Goal: Information Seeking & Learning: Learn about a topic

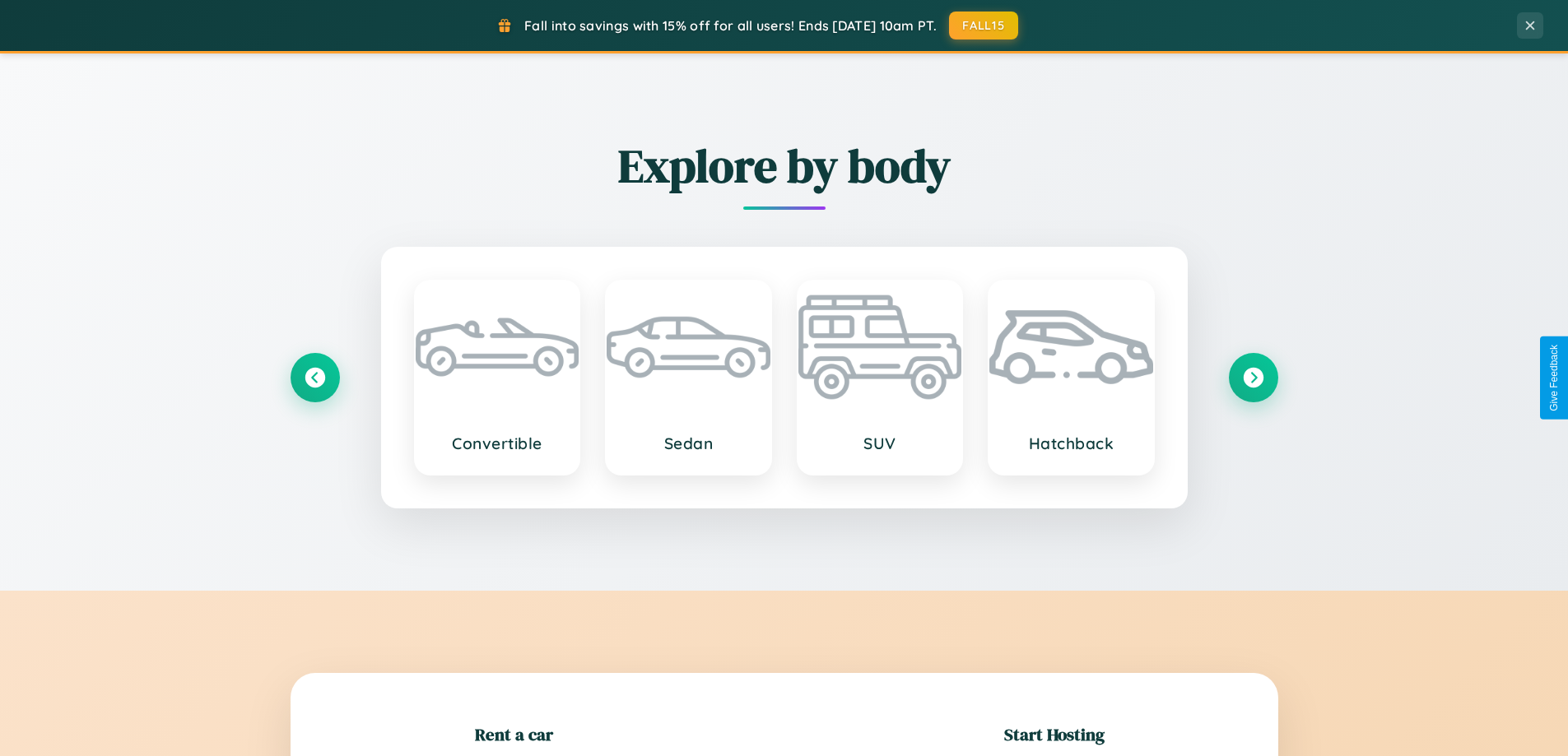
scroll to position [355, 0]
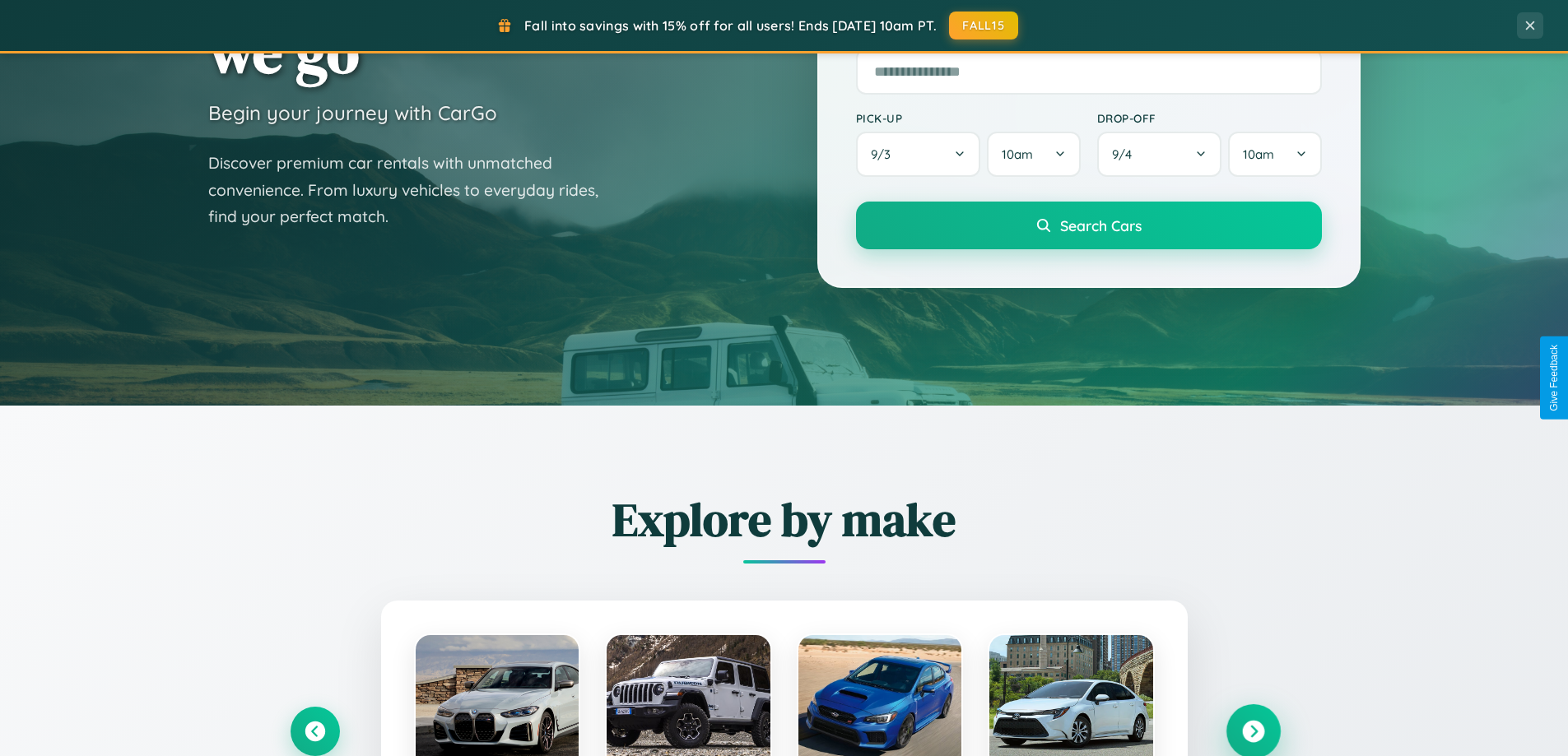
click at [1253, 732] on icon at bounding box center [1253, 732] width 22 height 22
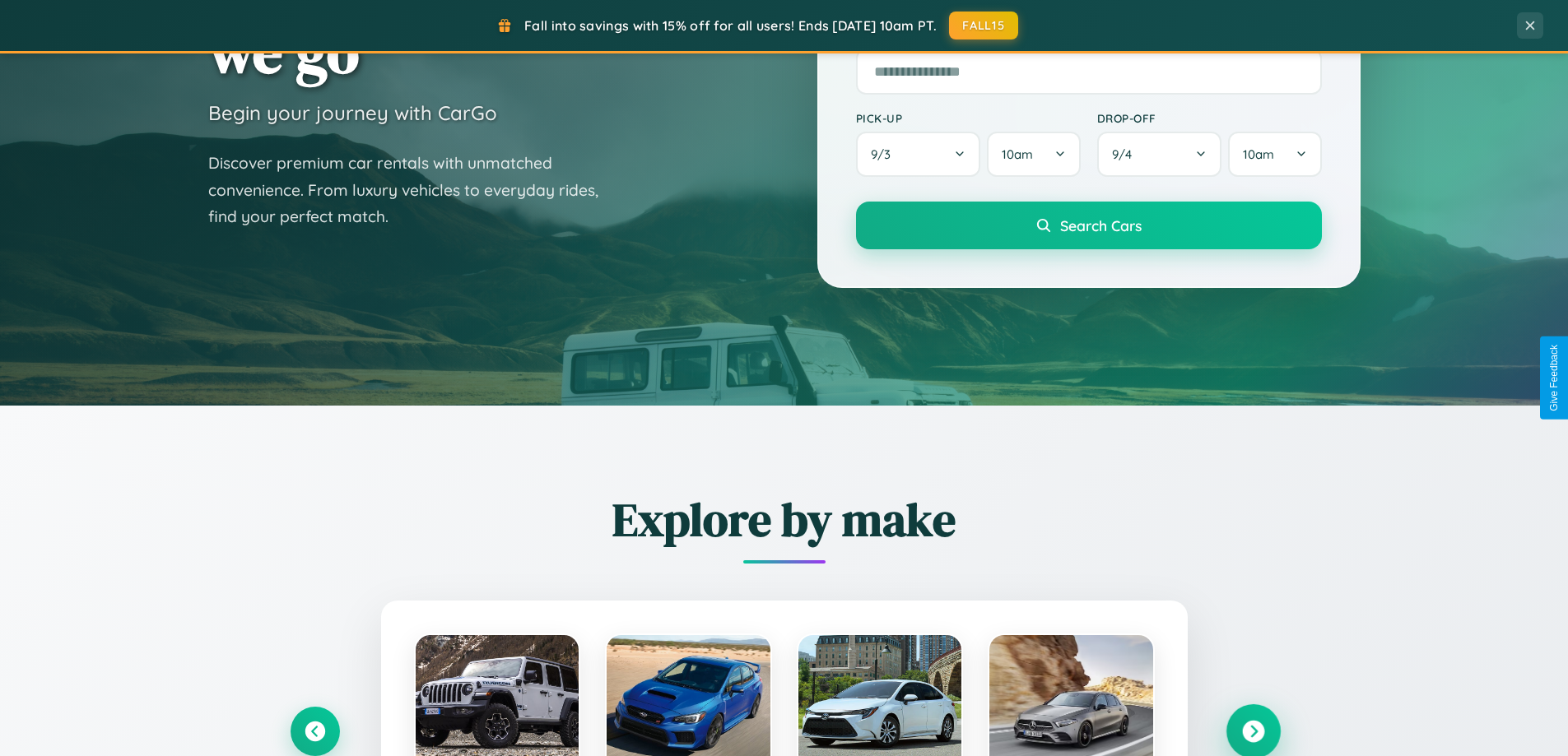
click at [1253, 730] on icon at bounding box center [1253, 732] width 22 height 22
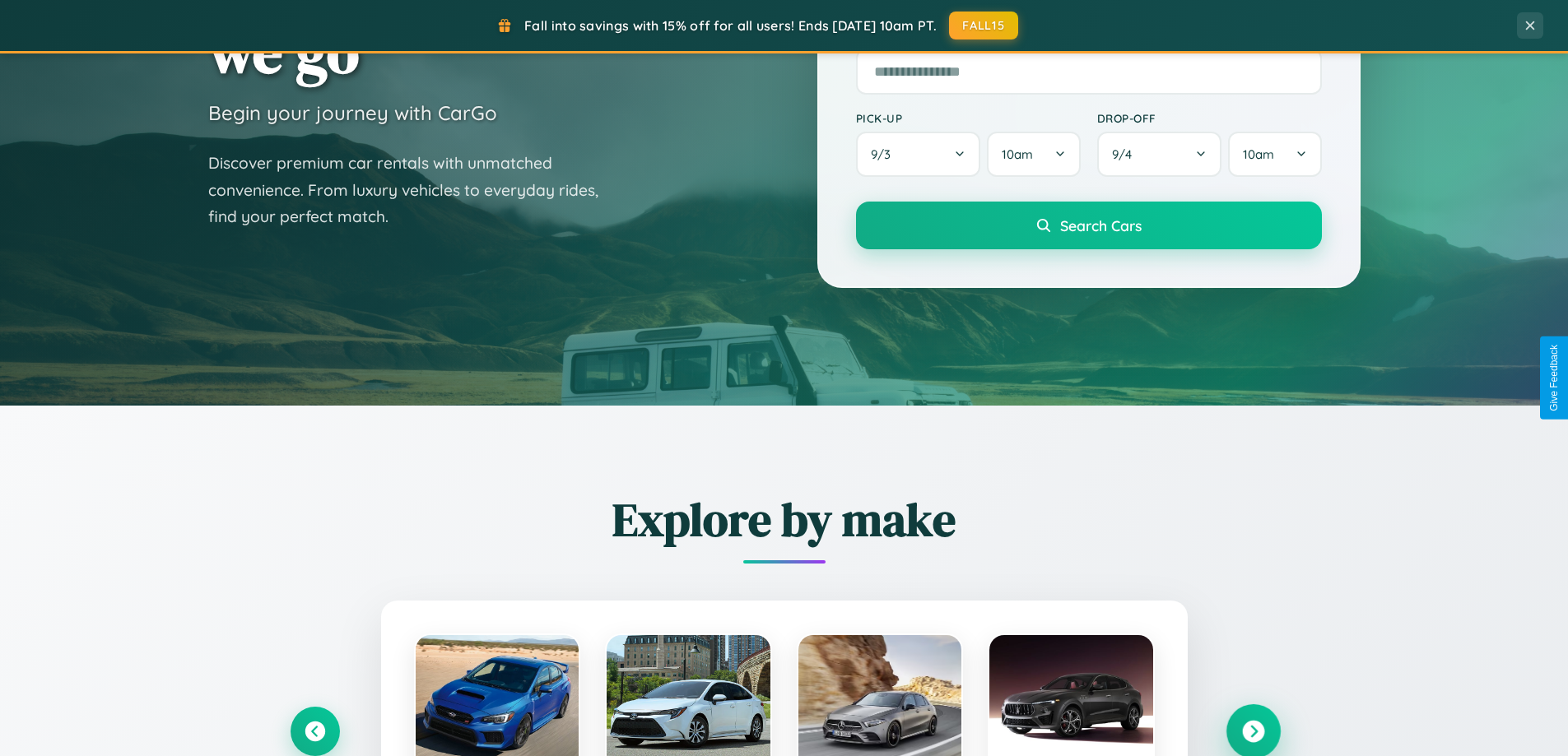
click at [1253, 730] on icon at bounding box center [1253, 732] width 22 height 22
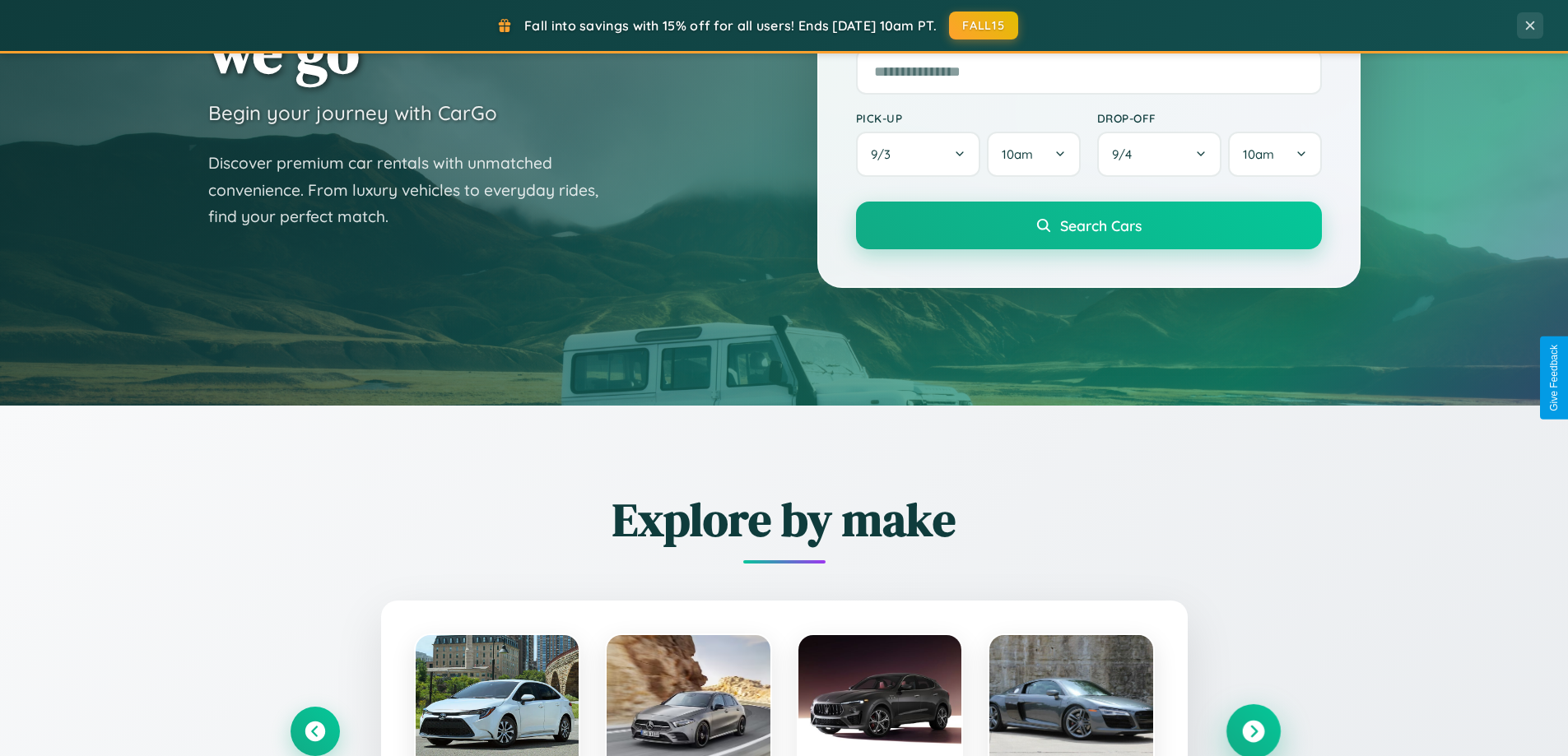
scroll to position [3166, 0]
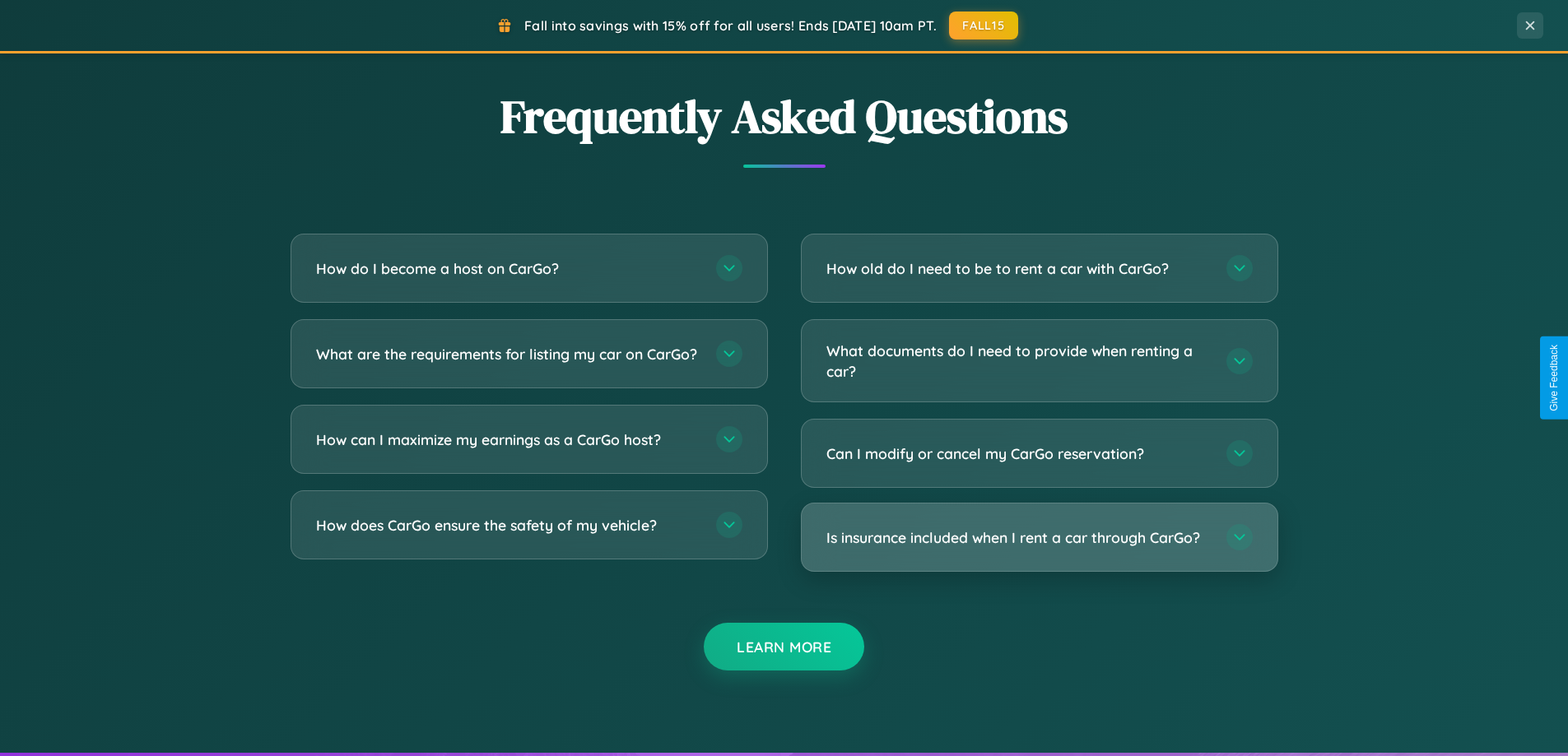
click at [1039, 538] on h3 "Is insurance included when I rent a car through CarGo?" at bounding box center [1017, 538] width 383 height 21
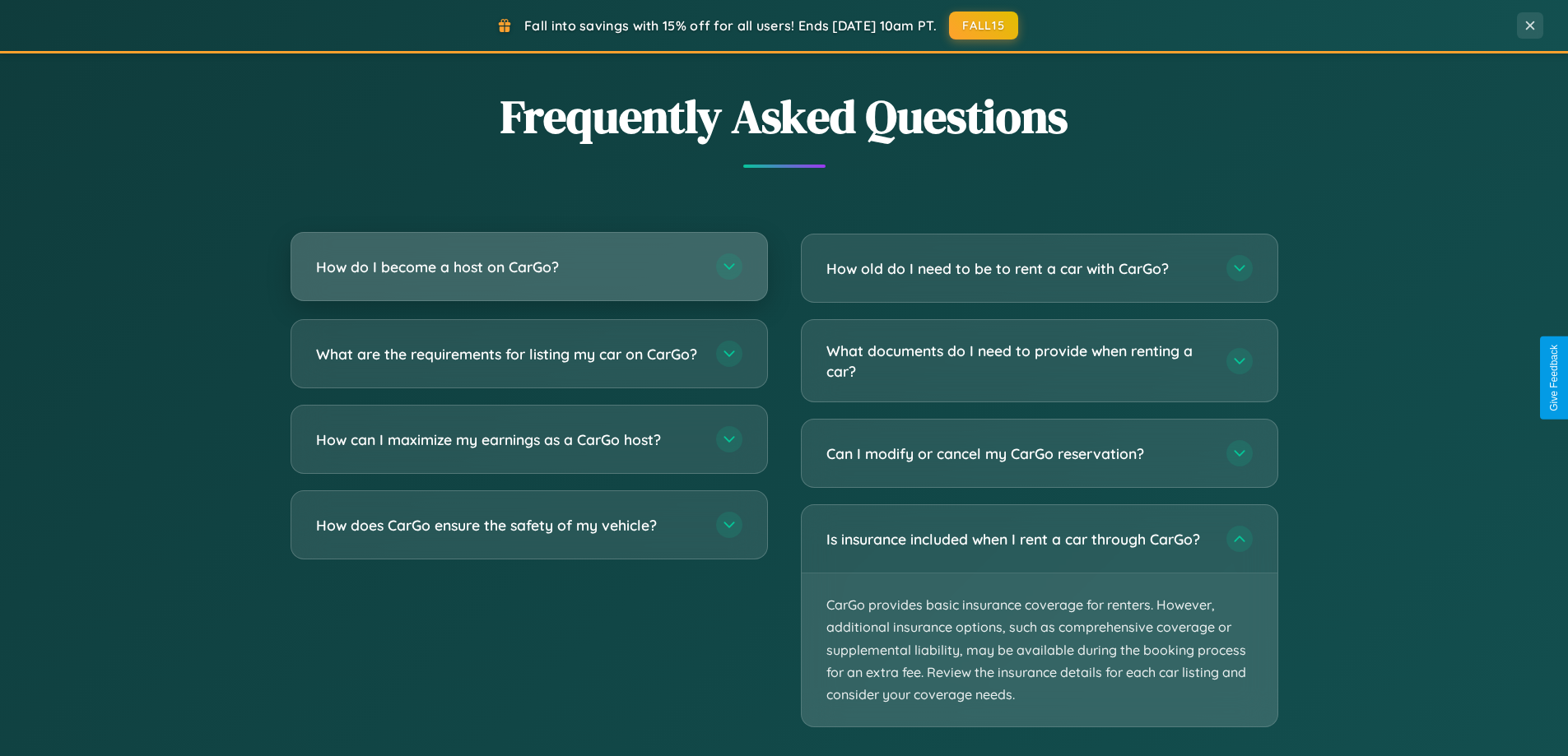
click at [528, 268] on h3 "How do I become a host on CarGo?" at bounding box center [507, 267] width 383 height 21
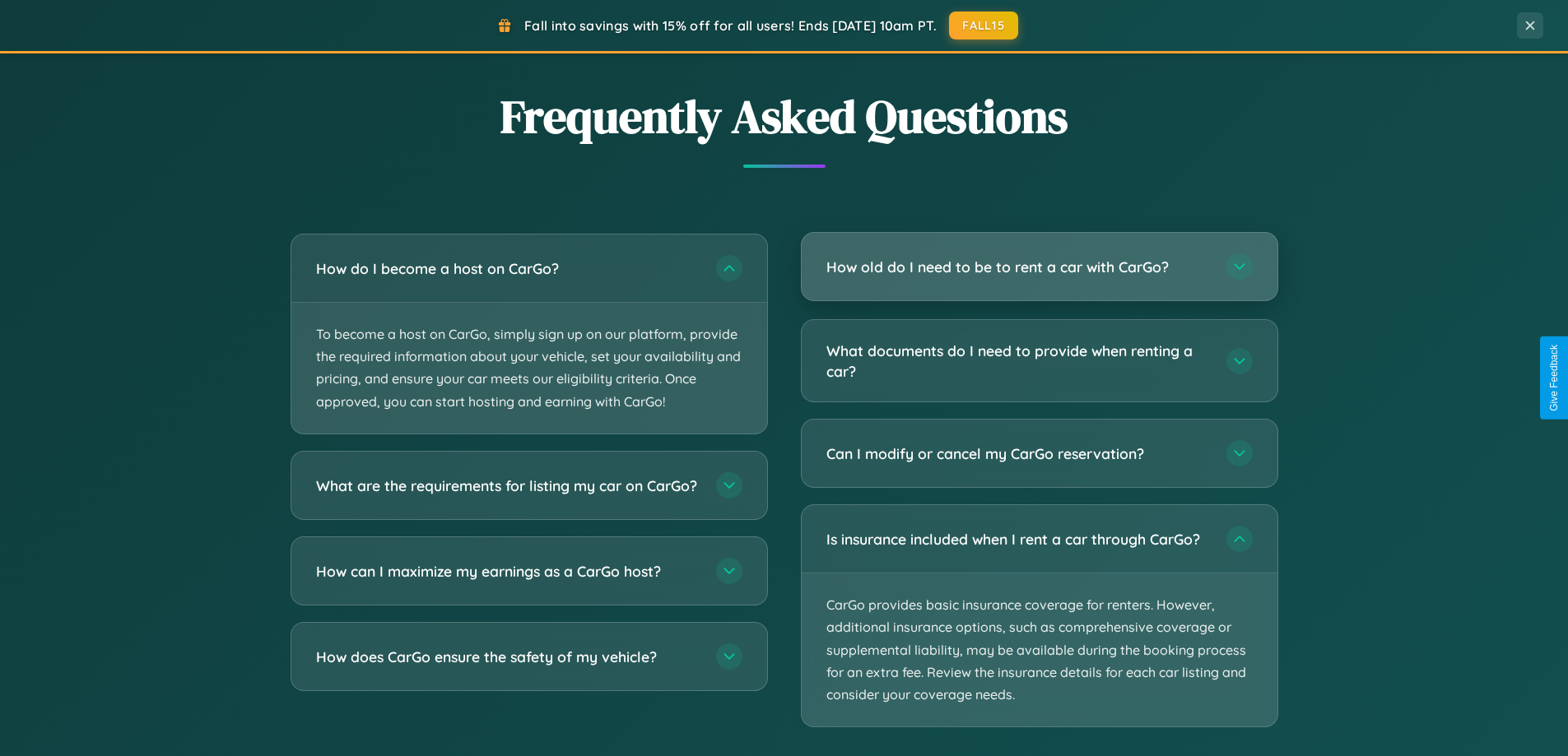
click at [1039, 266] on h3 "How old do I need to be to rent a car with CarGo?" at bounding box center [1017, 267] width 383 height 21
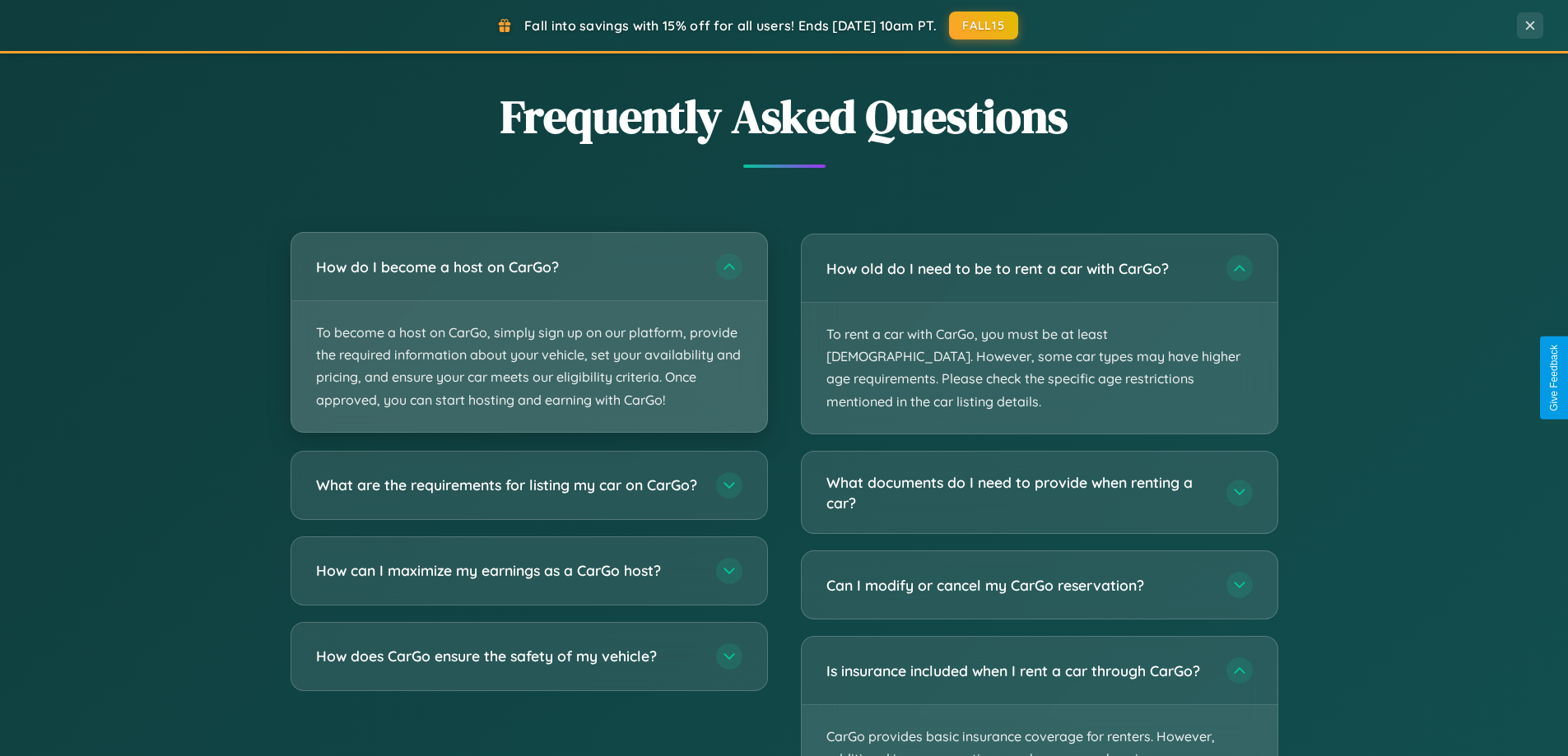
click at [528, 333] on p "To become a host on CarGo, simply sign up on our platform, provide the required…" at bounding box center [529, 367] width 476 height 131
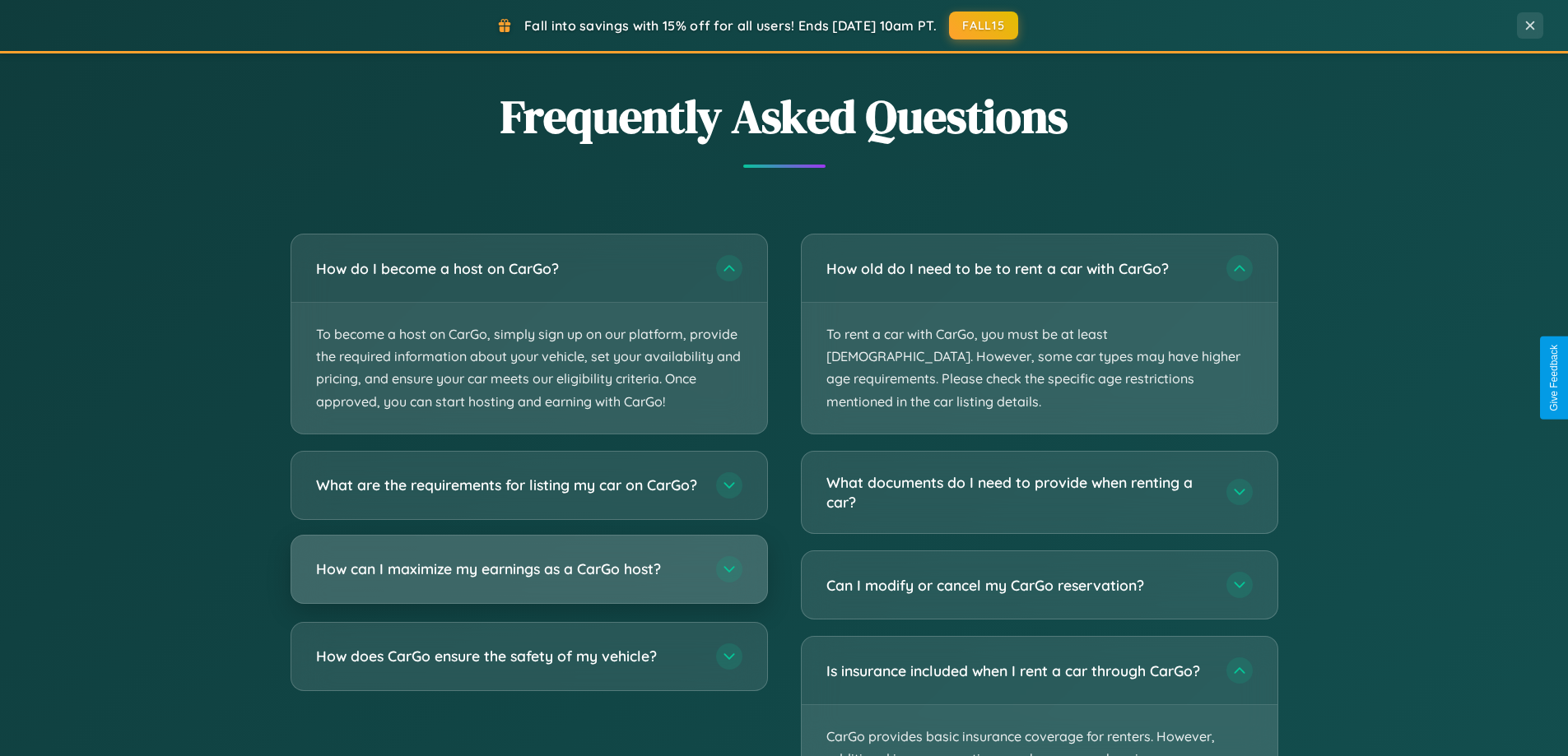
click at [528, 580] on h3 "How can I maximize my earnings as a CarGo host?" at bounding box center [507, 569] width 383 height 21
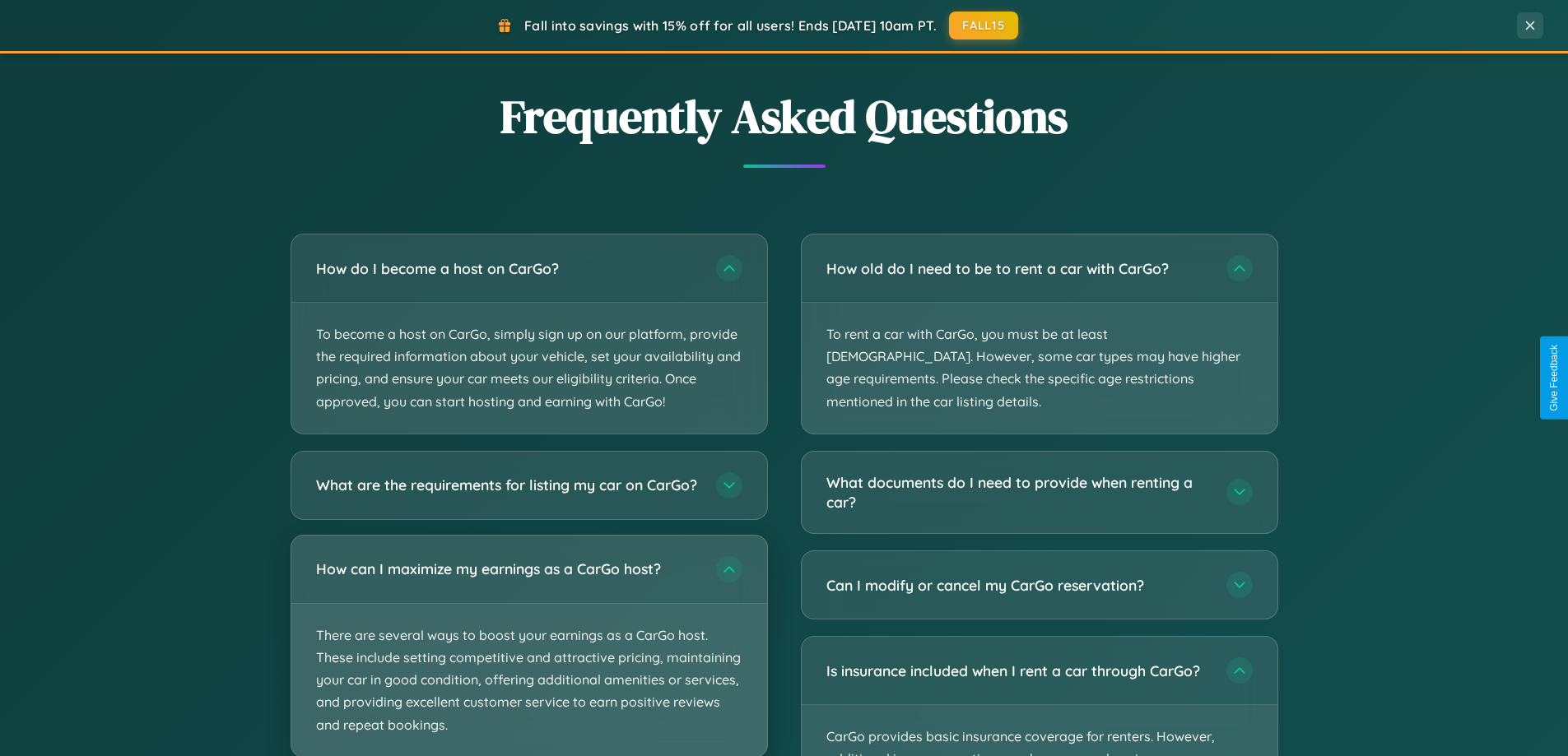
click at [528, 653] on p "There are several ways to boost your earnings as a CarGo host. These include se…" at bounding box center [529, 680] width 476 height 153
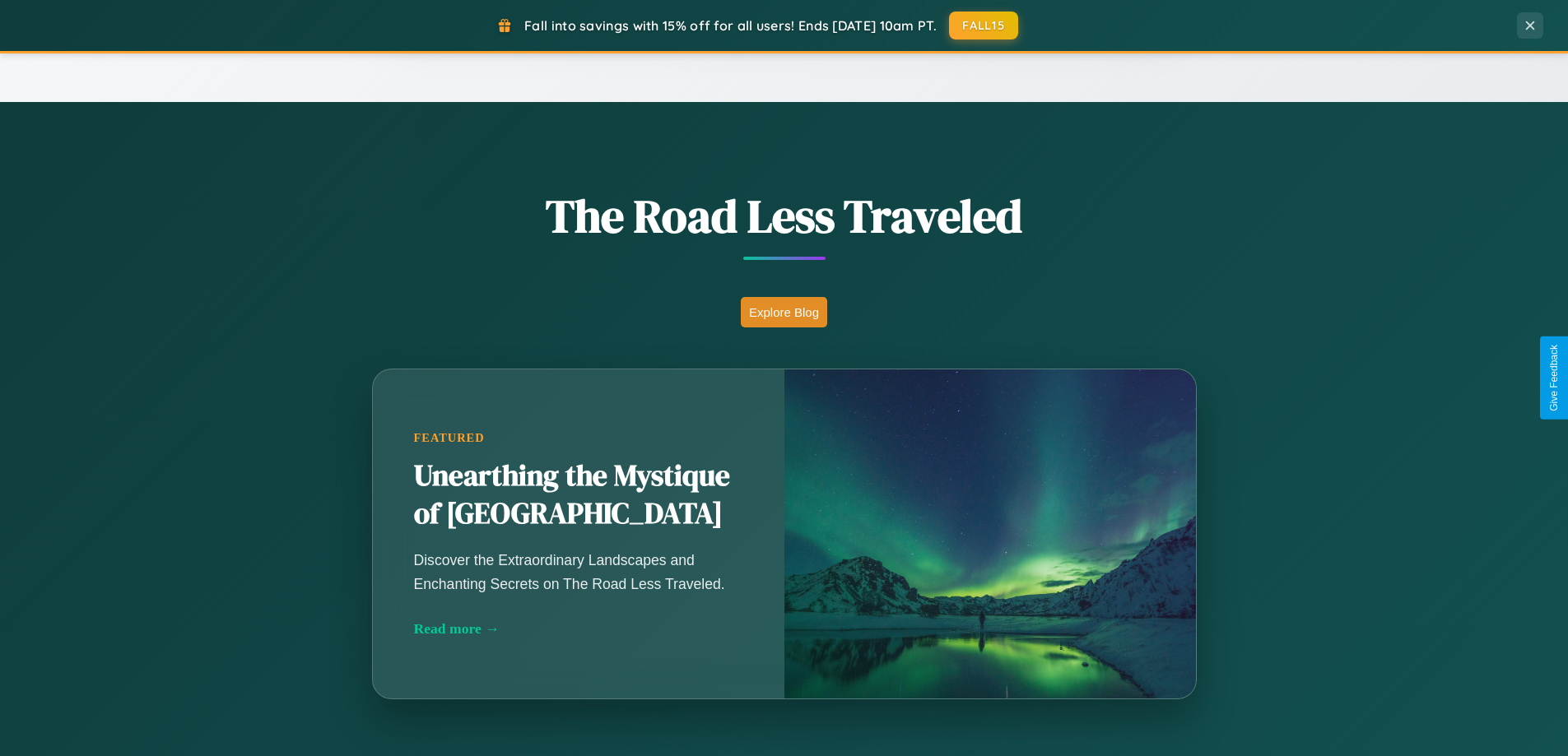
scroll to position [0, 0]
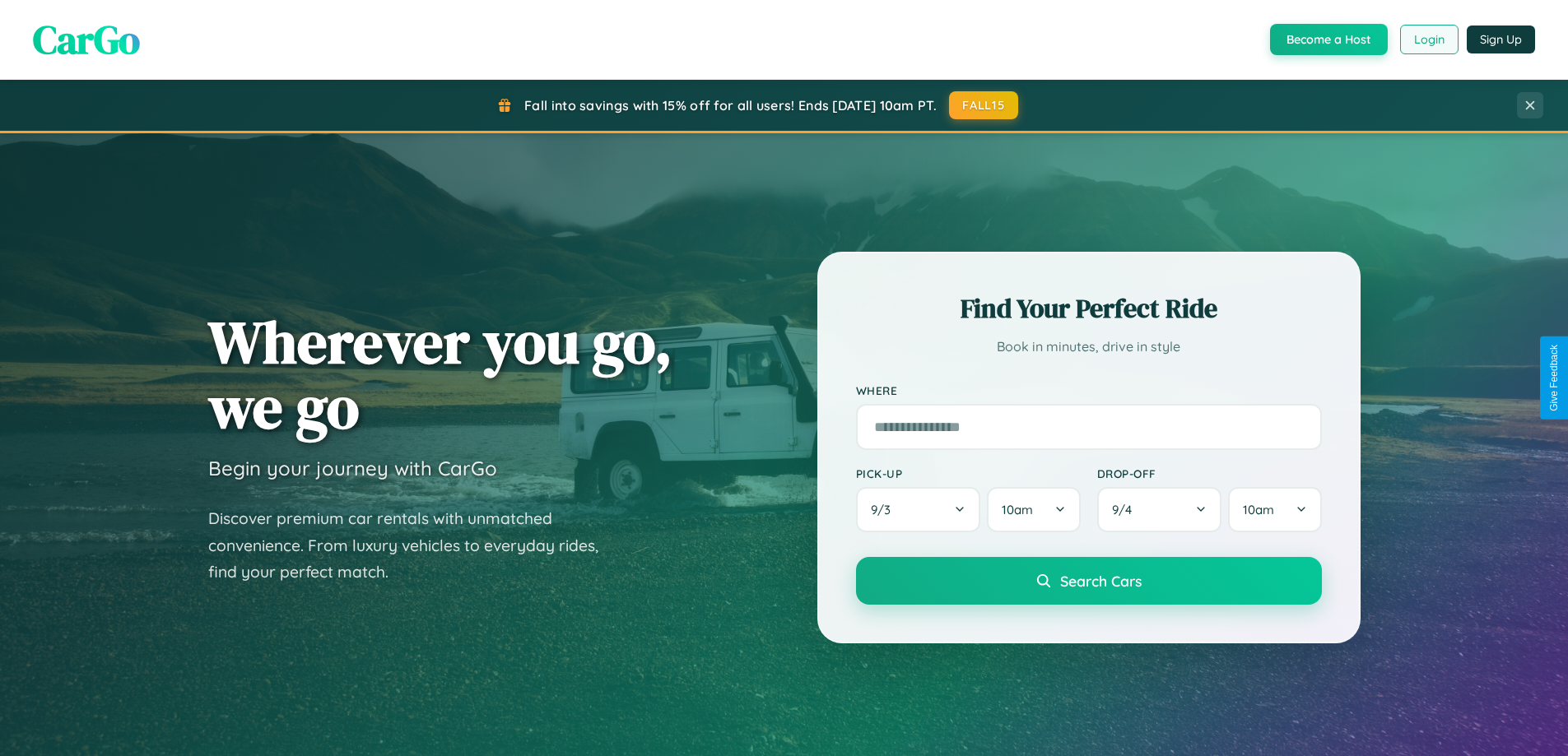
click at [1428, 39] on button "Login" at bounding box center [1429, 39] width 58 height 30
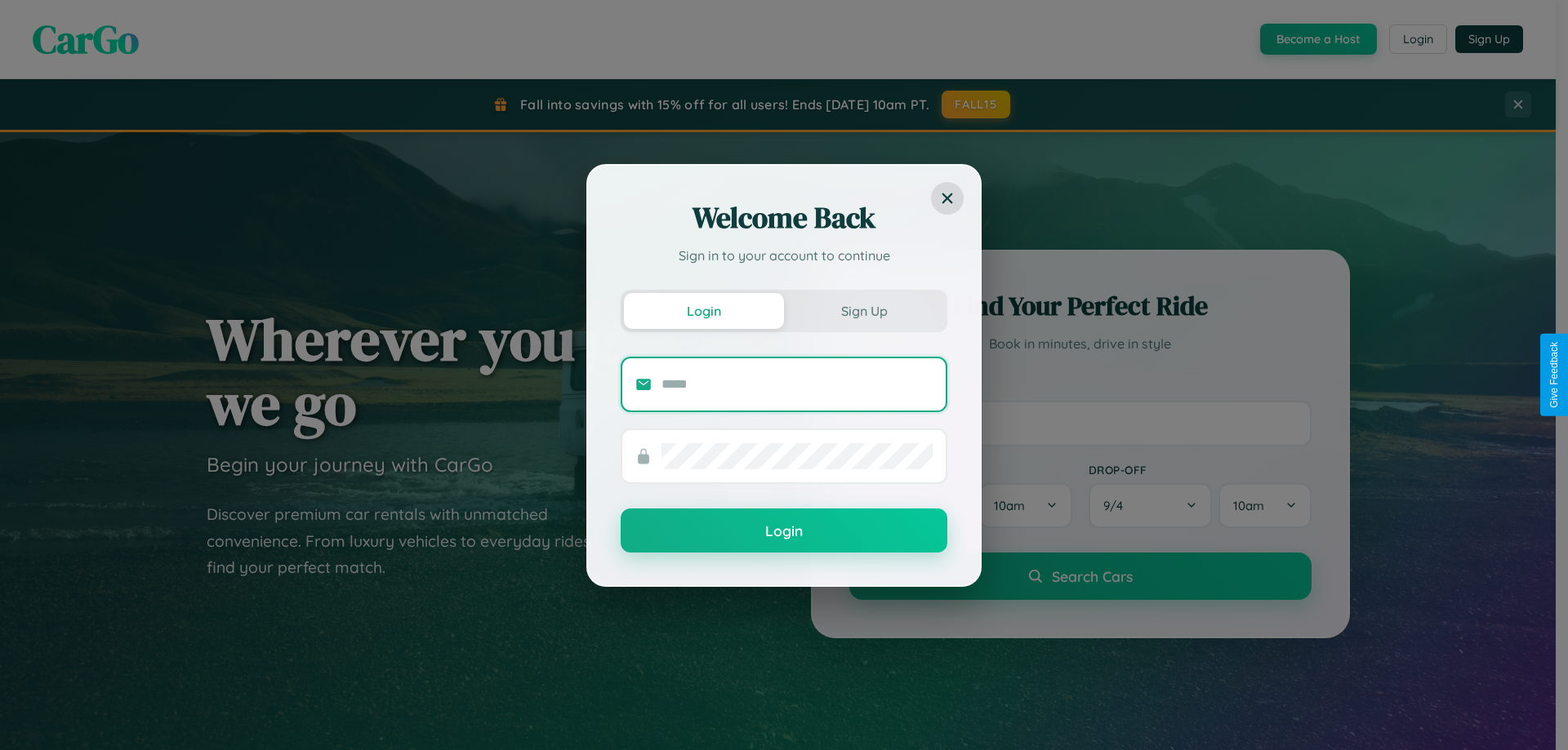
click at [797, 384] on input "text" at bounding box center [797, 385] width 271 height 26
type input "**********"
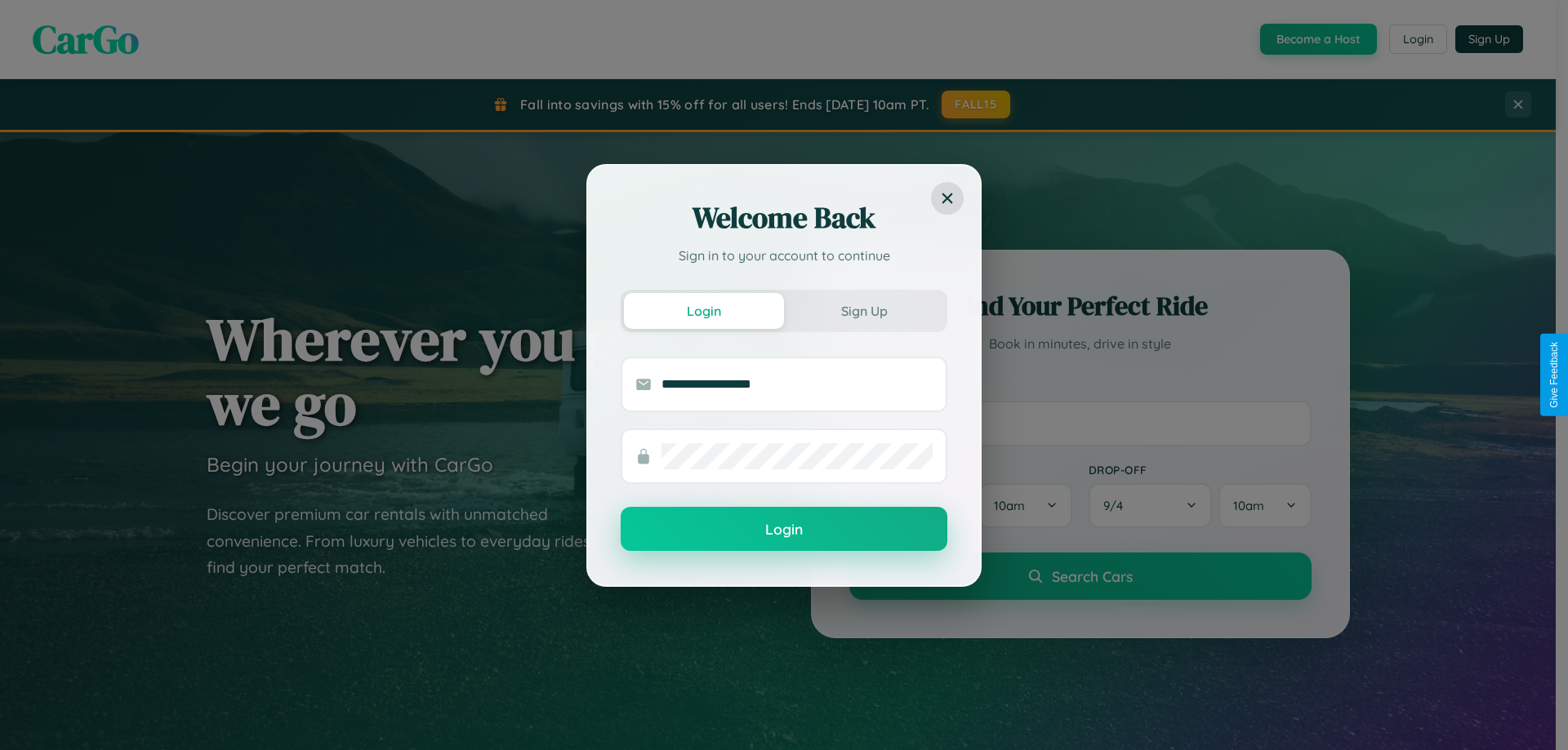
click at [784, 530] on button "Login" at bounding box center [783, 528] width 327 height 44
